Goal: Find specific page/section: Find specific page/section

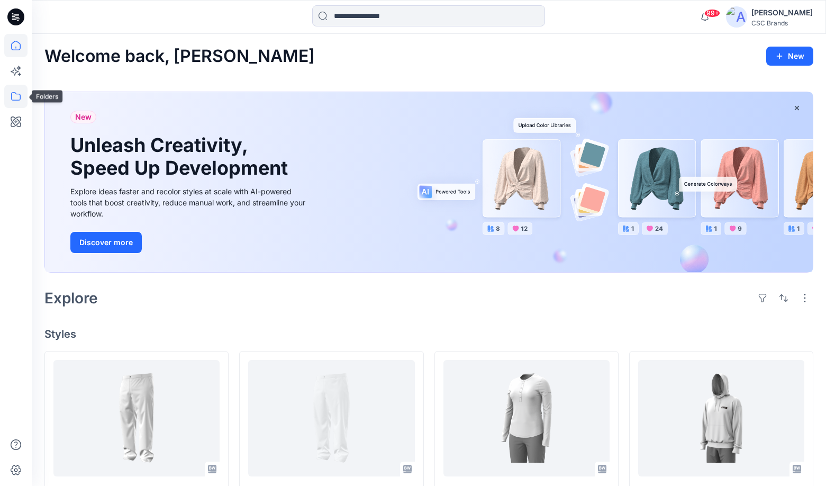
click at [5, 103] on icon at bounding box center [15, 96] width 23 height 23
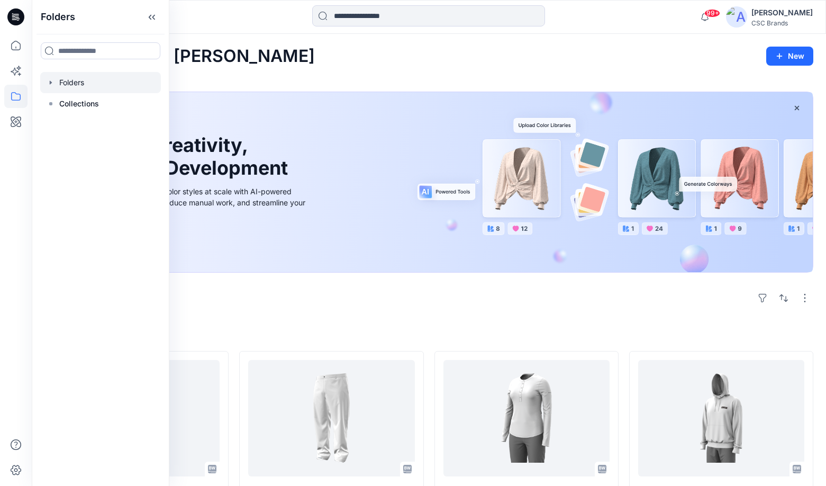
click at [78, 78] on div at bounding box center [100, 82] width 121 height 21
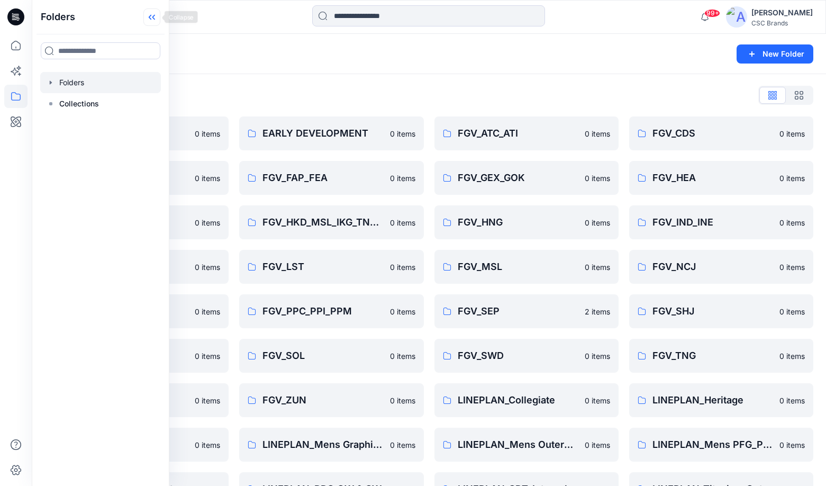
click at [151, 16] on icon at bounding box center [151, 16] width 17 height 17
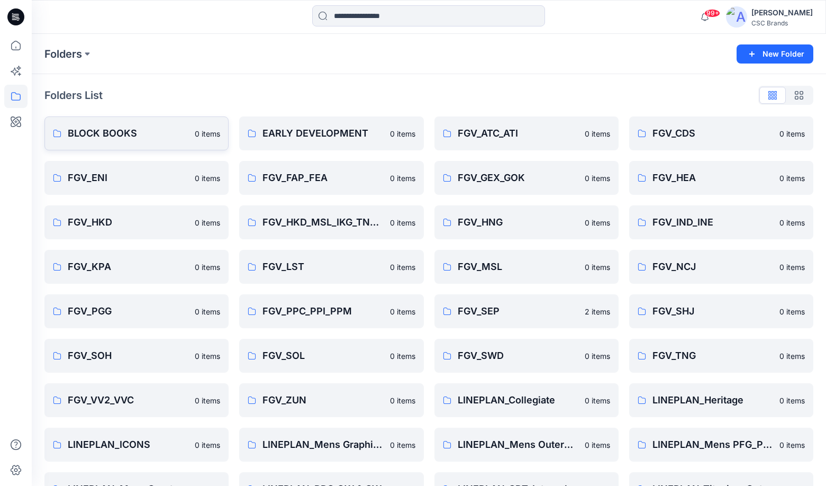
click at [112, 132] on p "BLOCK BOOKS" at bounding box center [128, 133] width 121 height 15
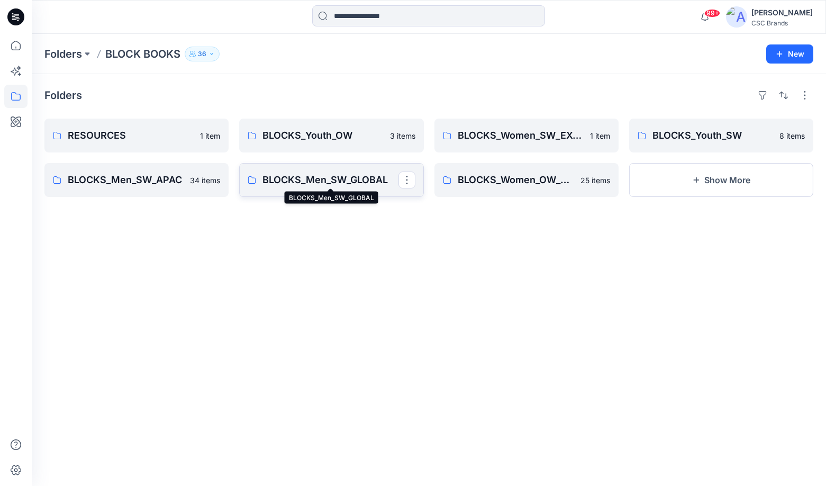
click at [339, 181] on p "BLOCKS_Men_SW_GLOBAL" at bounding box center [329, 180] width 135 height 15
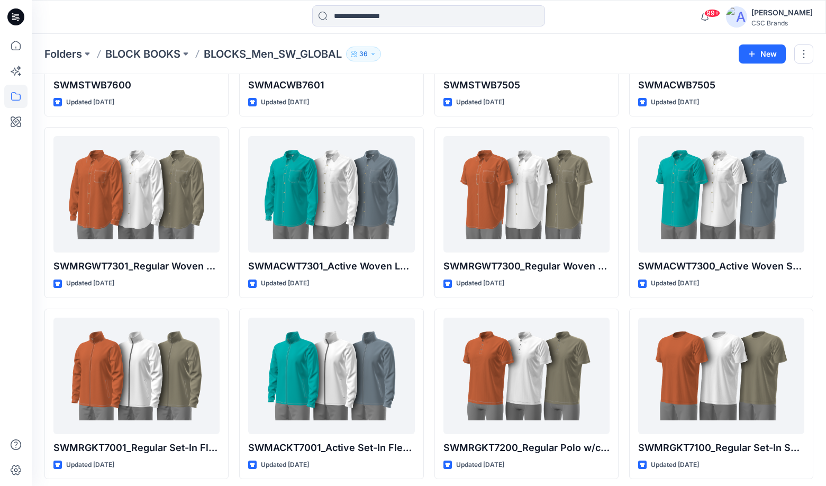
scroll to position [1079, 0]
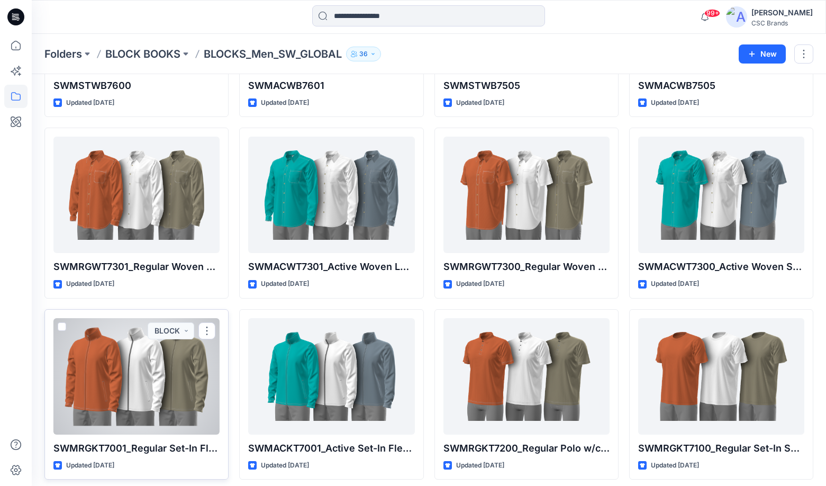
click at [176, 376] on div at bounding box center [136, 376] width 166 height 116
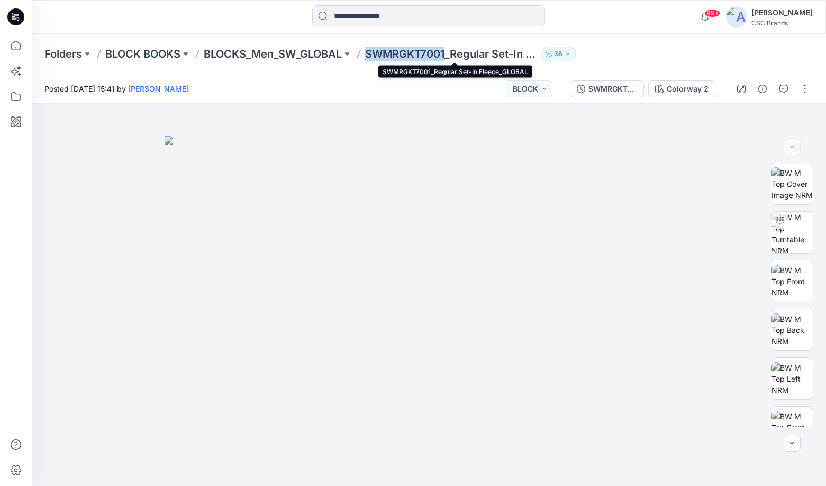
drag, startPoint x: 448, startPoint y: 53, endPoint x: 370, endPoint y: 55, distance: 77.3
click at [370, 55] on p "SWMRGKT7001_Regular Set-In Fleece_GLOBAL" at bounding box center [450, 54] width 171 height 15
copy p "SWMRGKT7001"
